Goal: Find contact information: Find contact information

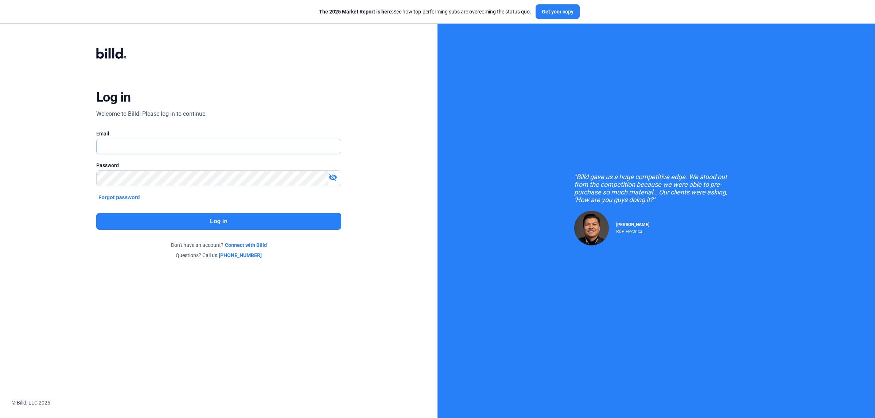
type input "[PERSON_NAME][EMAIL_ADDRESS][DOMAIN_NAME]"
click at [200, 220] on button "Log in" at bounding box center [218, 221] width 245 height 17
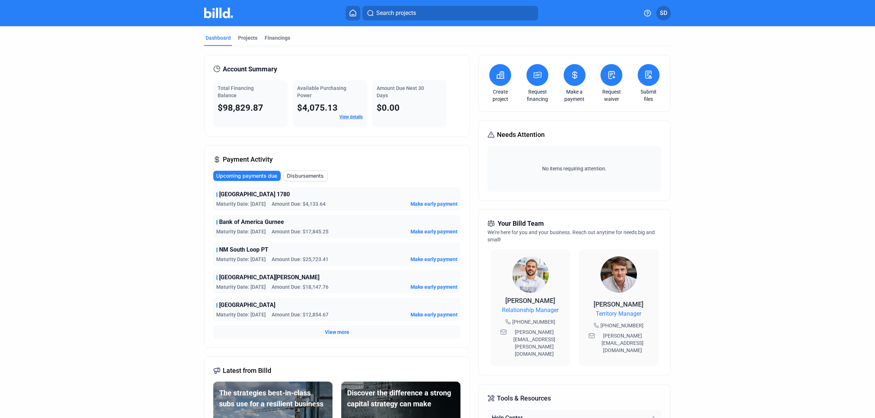
click at [252, 250] on span "NM South Loop PT" at bounding box center [243, 250] width 49 height 9
click at [251, 250] on span "NM South Loop PT" at bounding box center [243, 250] width 49 height 9
click at [288, 257] on span "Amount Due: $25,723.41" at bounding box center [300, 259] width 57 height 7
click at [241, 36] on div "Projects" at bounding box center [247, 37] width 19 height 7
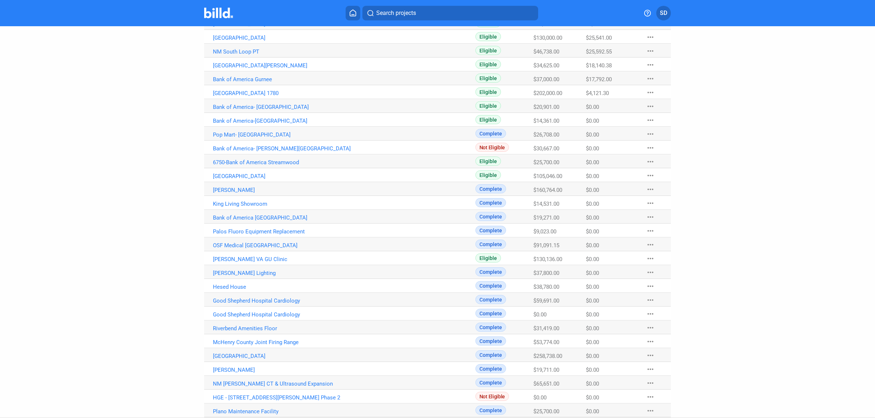
scroll to position [123, 0]
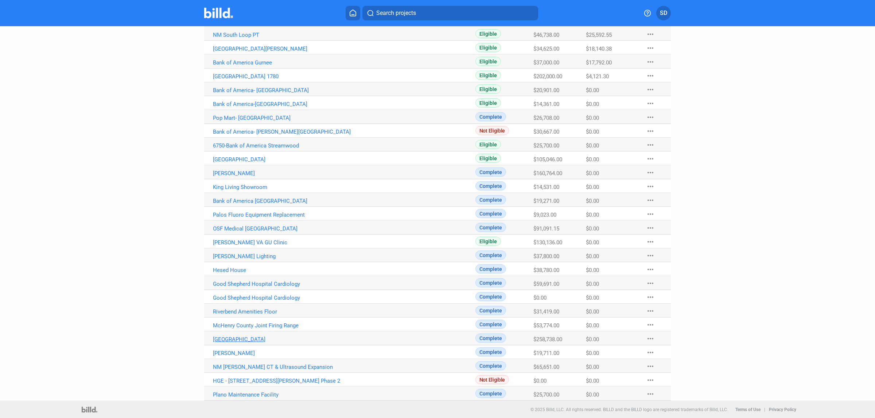
click at [254, 340] on link "[GEOGRAPHIC_DATA]" at bounding box center [315, 339] width 205 height 7
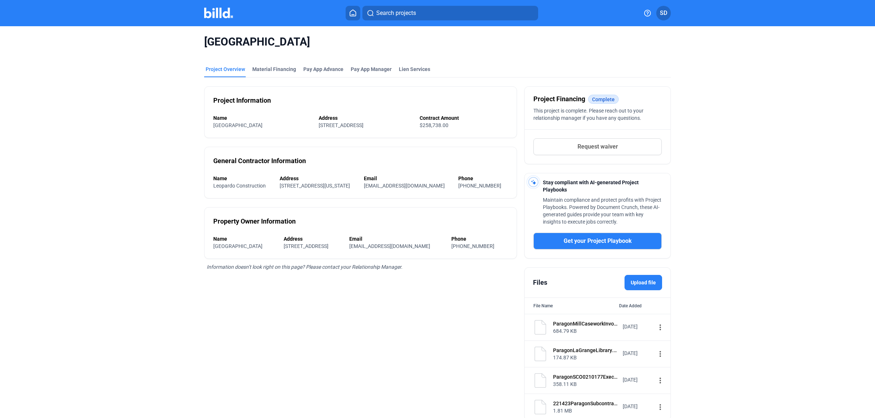
click at [435, 186] on span "[EMAIL_ADDRESS][DOMAIN_NAME]" at bounding box center [404, 186] width 81 height 6
copy span "[EMAIL_ADDRESS][DOMAIN_NAME]"
click at [423, 248] on span "[EMAIL_ADDRESS][DOMAIN_NAME]" at bounding box center [389, 246] width 81 height 6
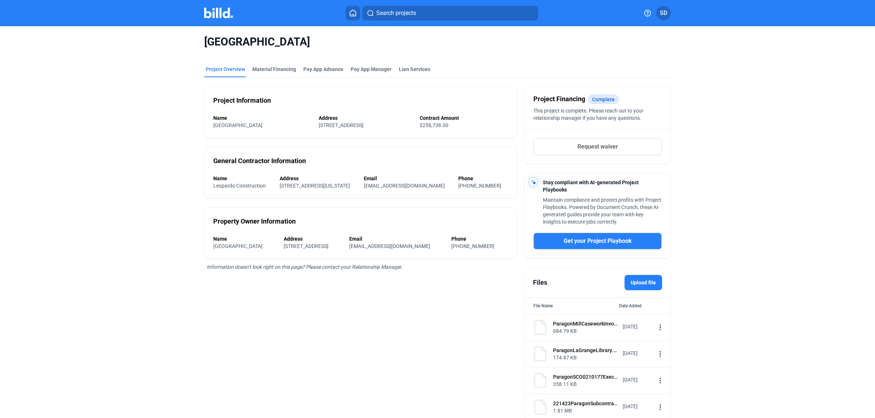
click at [423, 248] on span "[EMAIL_ADDRESS][DOMAIN_NAME]" at bounding box center [389, 246] width 81 height 6
copy span "[EMAIL_ADDRESS][DOMAIN_NAME]"
